Goal: Task Accomplishment & Management: Manage account settings

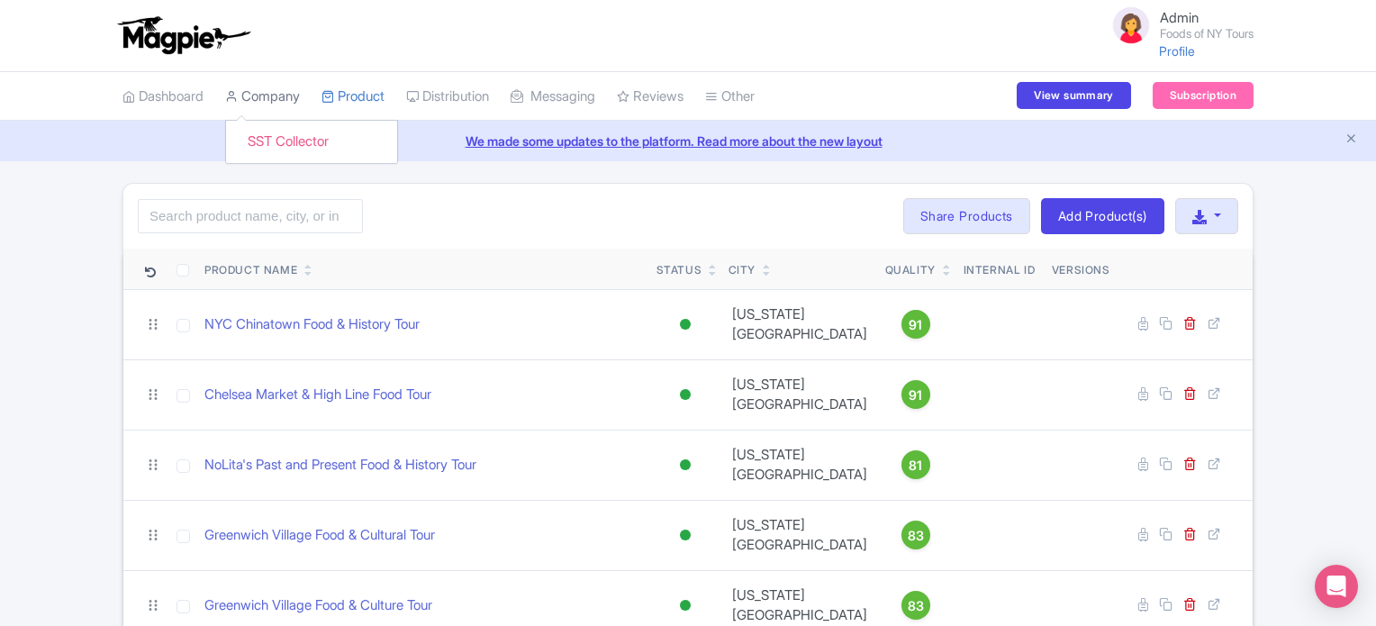
click at [280, 100] on link "Company" at bounding box center [262, 97] width 75 height 50
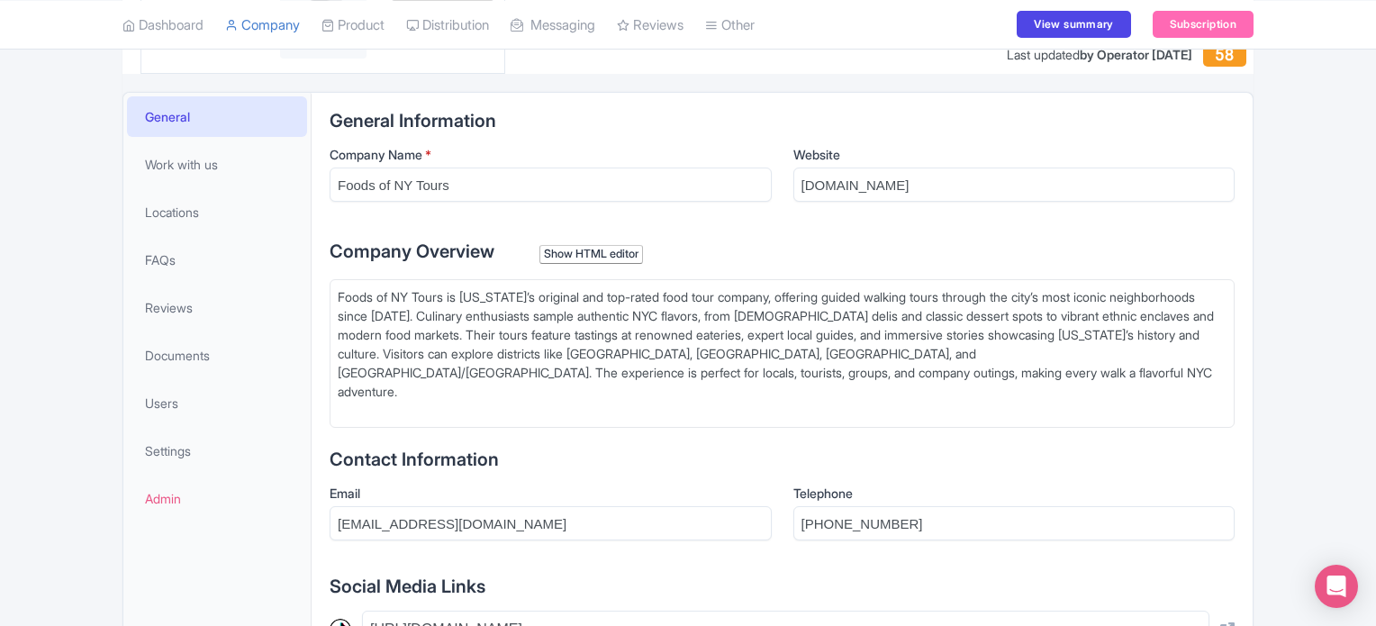
scroll to position [288, 0]
